Goal: Find contact information: Find contact information

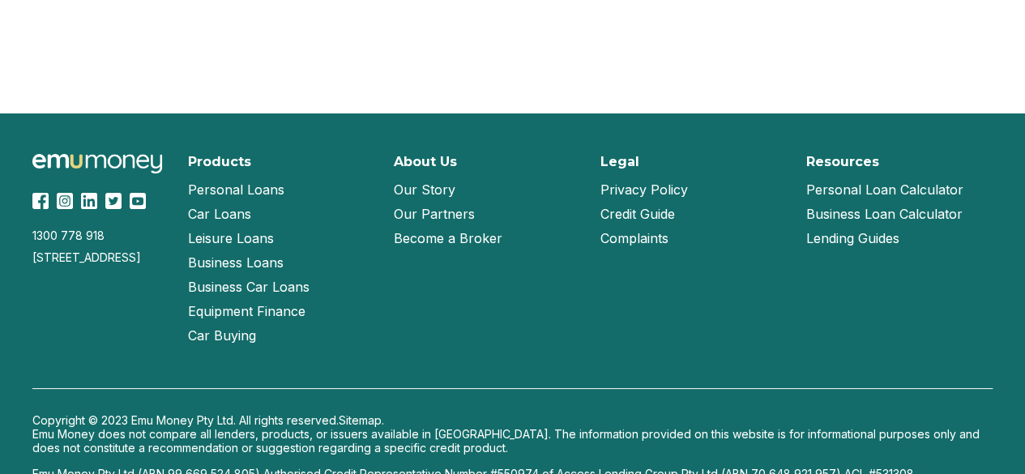
scroll to position [3690, 0]
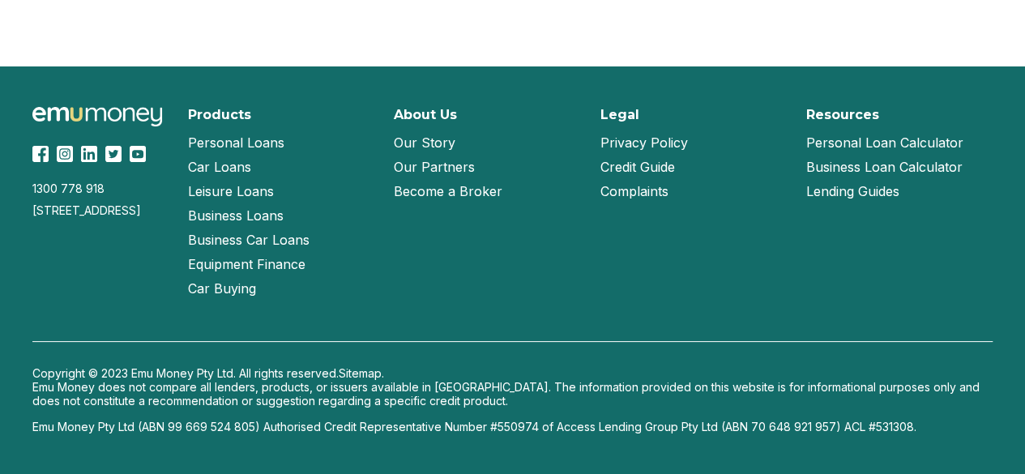
drag, startPoint x: 71, startPoint y: 264, endPoint x: 35, endPoint y: 223, distance: 54.6
click at [35, 223] on div "1300 778 918 Suite 722, UL40, Level 2, 1341 Dandenong Road, Chadstone, Victoria…" at bounding box center [512, 204] width 961 height 194
click at [138, 280] on div "1300 778 918 Suite 722, UL40, Level 2, 1341 Dandenong Road, Chadstone, Victoria…" at bounding box center [512, 204] width 961 height 194
drag, startPoint x: 28, startPoint y: 212, endPoint x: 65, endPoint y: 259, distance: 59.4
click at [65, 259] on div "1300 778 918 Suite 722, UL40, Level 2, 1341 Dandenong Road, Chadstone, Victoria…" at bounding box center [512, 270] width 1025 height 408
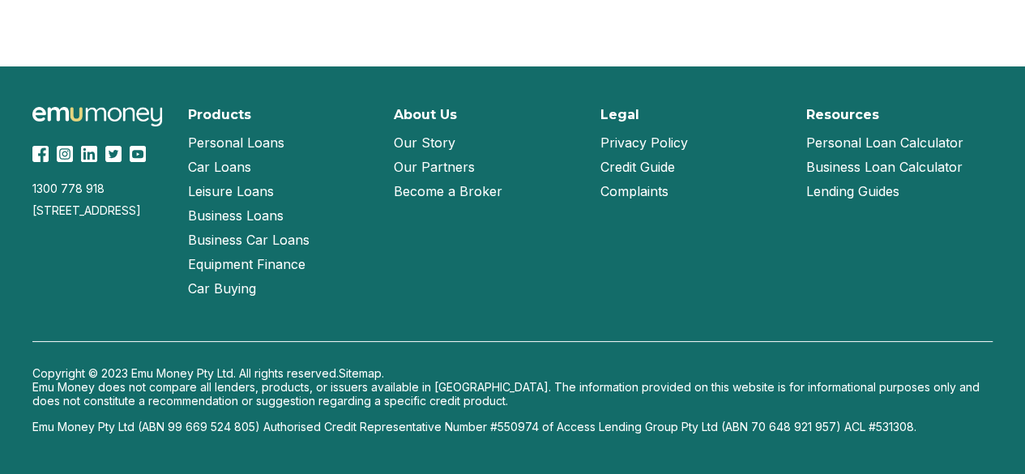
copy div "Suite 722, UL40, Level 2, 1341 Dandenong Road, Chadstone, Victoria, 3148"
drag, startPoint x: 112, startPoint y: 195, endPoint x: 24, endPoint y: 196, distance: 87.5
click at [24, 196] on div "1300 778 918 Suite 722, UL40, Level 2, 1341 Dandenong Road, Chadstone, Victoria…" at bounding box center [512, 270] width 1025 height 408
copy div "1300 778 918"
